Goal: Task Accomplishment & Management: Manage account settings

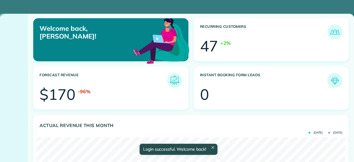
scroll to position [137, 308]
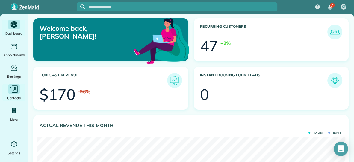
click at [15, 95] on div "Contacts" at bounding box center [14, 92] width 24 height 17
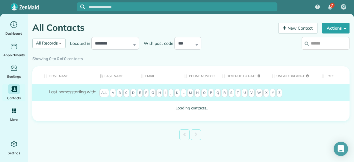
click at [310, 46] on label at bounding box center [325, 44] width 48 height 16
click at [310, 46] on input "search" at bounding box center [325, 43] width 48 height 13
click at [320, 54] on div "Showing 0 to 0 of 0 contacts" at bounding box center [190, 58] width 317 height 8
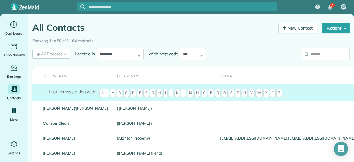
click at [313, 52] on input "search" at bounding box center [325, 54] width 48 height 13
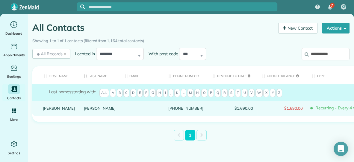
type input "**********"
click at [84, 110] on link "Olsen" at bounding box center [100, 108] width 32 height 4
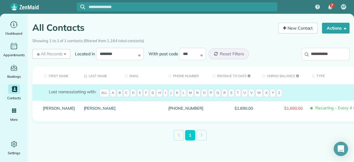
click at [84, 110] on link "Olsen" at bounding box center [100, 108] width 32 height 4
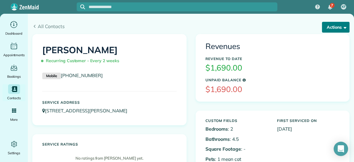
click at [342, 27] on span "button" at bounding box center [343, 27] width 4 height 4
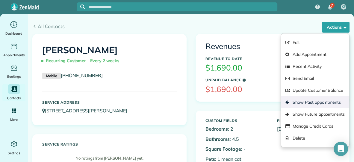
click at [309, 100] on link "Show Past appointments" at bounding box center [315, 102] width 68 height 12
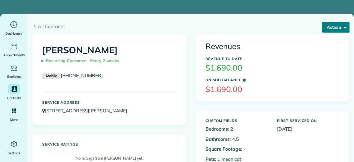
click at [331, 25] on button "Actions" at bounding box center [336, 27] width 28 height 11
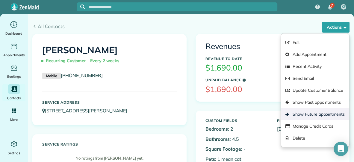
click at [301, 113] on link "Show Future appointments" at bounding box center [315, 114] width 68 height 12
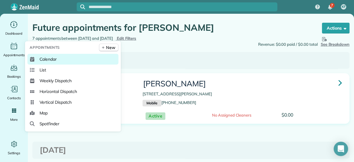
click at [46, 60] on span "Calendar" at bounding box center [47, 59] width 17 height 6
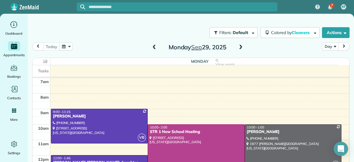
click at [64, 46] on button "button" at bounding box center [66, 46] width 14 height 8
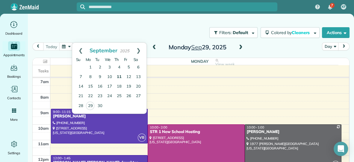
click at [120, 78] on link "11" at bounding box center [119, 77] width 10 height 10
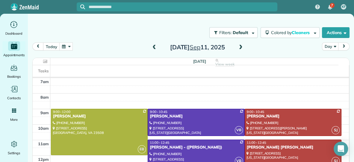
click at [65, 45] on button "button" at bounding box center [66, 46] width 14 height 8
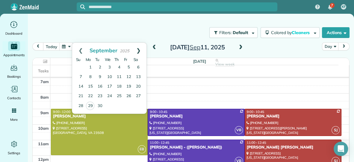
click at [140, 49] on link "Next" at bounding box center [138, 50] width 16 height 15
click at [79, 51] on link "Prev" at bounding box center [80, 50] width 16 height 15
click at [140, 50] on link "Next" at bounding box center [138, 50] width 16 height 15
click at [120, 79] on link "9" at bounding box center [119, 77] width 10 height 10
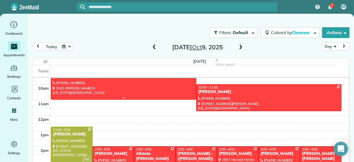
scroll to position [45, 0]
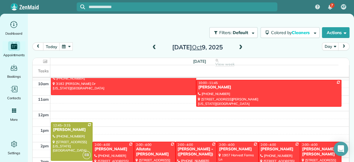
click at [153, 47] on span at bounding box center [154, 47] width 7 height 5
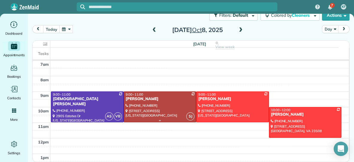
scroll to position [0, 0]
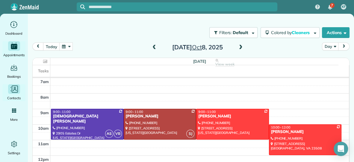
click at [14, 88] on icon "Main" at bounding box center [14, 89] width 9 height 9
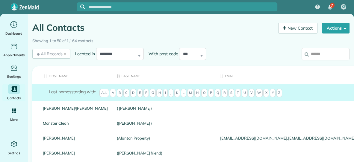
click at [311, 55] on input "search" at bounding box center [325, 54] width 48 height 13
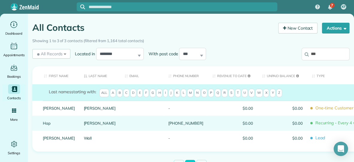
type input "***"
click at [51, 125] on link "Hap" at bounding box center [59, 123] width 32 height 4
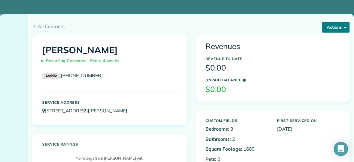
click at [325, 29] on button "Actions" at bounding box center [336, 27] width 28 height 11
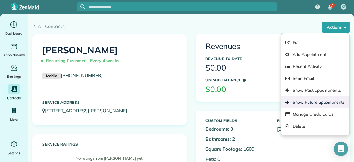
click at [304, 101] on link "Show Future appointments" at bounding box center [315, 102] width 68 height 12
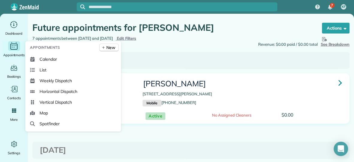
click at [8, 47] on div "Main" at bounding box center [14, 46] width 12 height 10
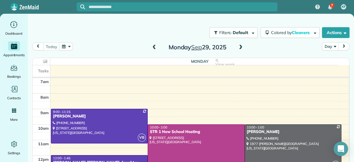
click at [241, 46] on span at bounding box center [240, 47] width 7 height 5
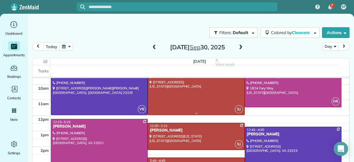
scroll to position [42, 0]
